Goal: Task Accomplishment & Management: Manage account settings

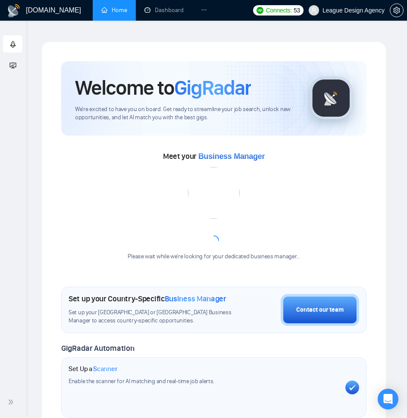
click at [208, 10] on body "Getting Started Academy GigRadar.io Home Dashboard Scanner Profile Connects: 53…" at bounding box center [203, 209] width 407 height 418
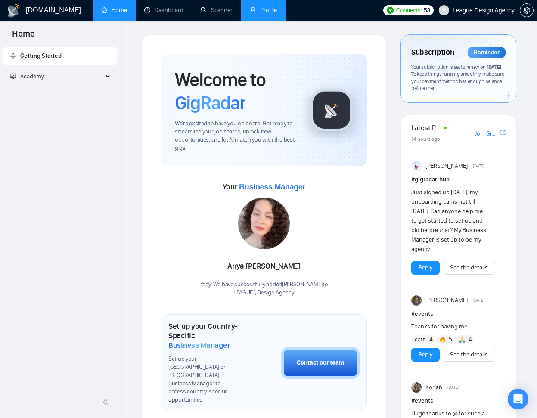
click at [271, 9] on link "Profile" at bounding box center [263, 9] width 27 height 7
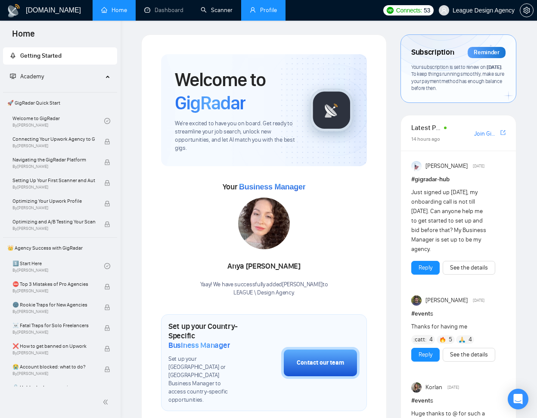
click at [250, 14] on link "Profile" at bounding box center [263, 9] width 27 height 7
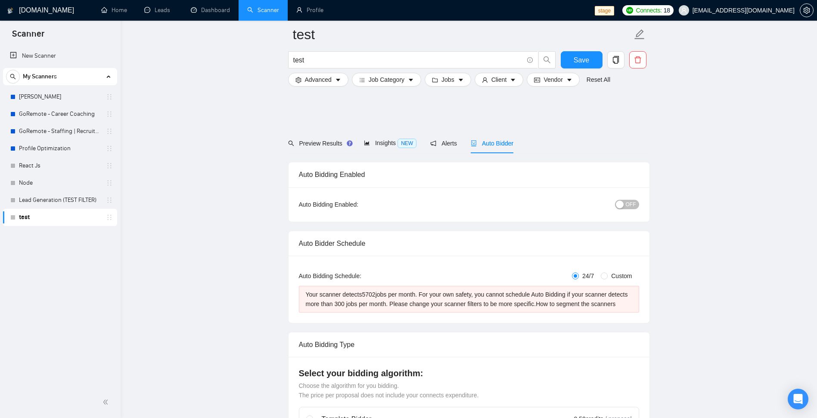
scroll to position [207, 0]
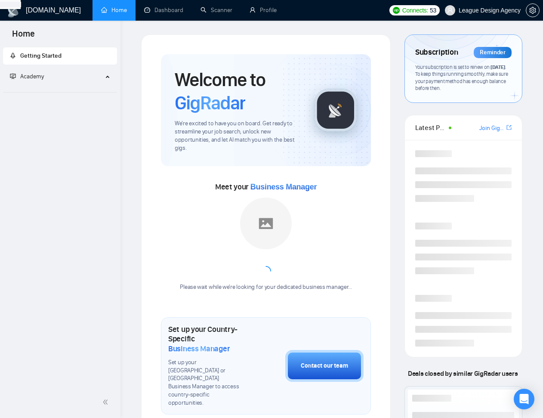
click at [262, 13] on link "Profile" at bounding box center [263, 9] width 27 height 7
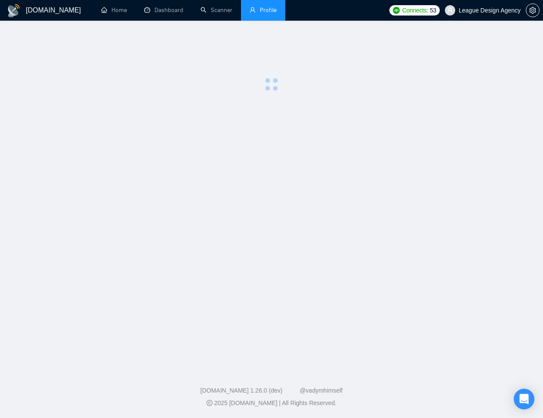
click at [262, 13] on span "Profile" at bounding box center [268, 9] width 17 height 7
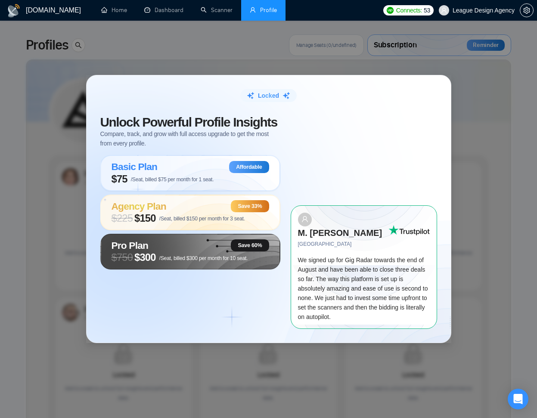
click at [174, 298] on div "Unlock Powerful Profile Insights Compare, track, and grow with full access upgr…" at bounding box center [195, 222] width 190 height 213
click at [184, 294] on div "Unlock Powerful Profile Insights Compare, track, and grow with full access upgr…" at bounding box center [195, 222] width 190 height 213
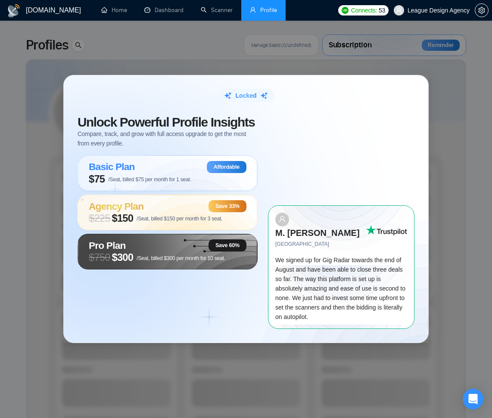
click at [169, 310] on div "Unlock Powerful Profile Insights Compare, track, and grow with full access upgr…" at bounding box center [173, 222] width 190 height 213
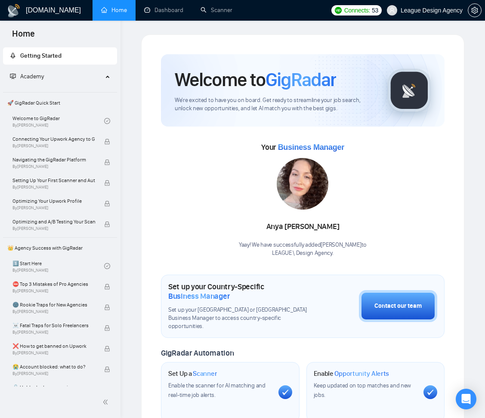
click at [209, 140] on div "Your Business Manager [PERSON_NAME] Yaay! We have successfully added [PERSON_NA…" at bounding box center [303, 198] width 284 height 117
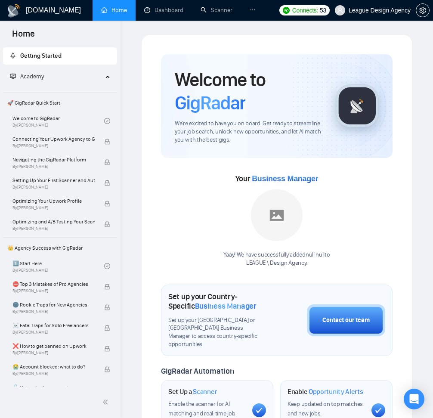
click at [252, 9] on icon "ellipsis" at bounding box center [253, 9] width 5 height 1
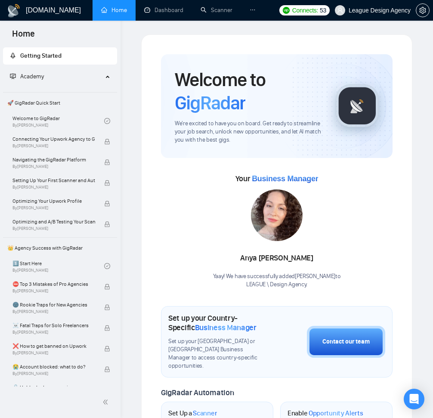
click at [250, 8] on icon "ellipsis" at bounding box center [253, 10] width 6 height 6
click at [251, 11] on icon "ellipsis" at bounding box center [253, 10] width 6 height 6
click at [261, 37] on link "Profile" at bounding box center [270, 34] width 28 height 7
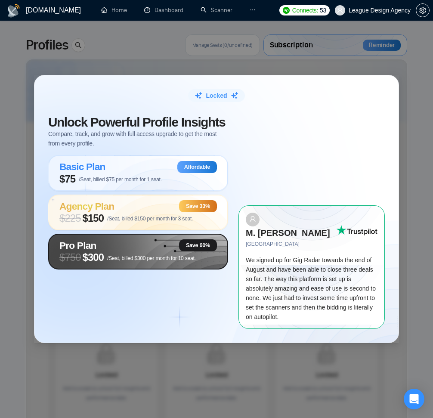
click at [113, 261] on span "/Seat, billed $300 per month for 10 seat." at bounding box center [151, 258] width 89 height 6
